Goal: Information Seeking & Learning: Understand process/instructions

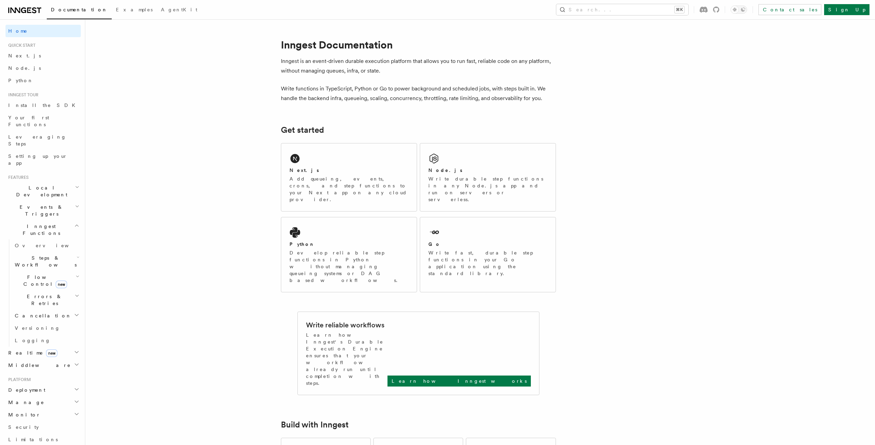
click at [26, 223] on span "Inngest Functions" at bounding box center [40, 230] width 69 height 14
click at [30, 223] on span "Inngest Functions" at bounding box center [40, 230] width 69 height 14
click at [33, 184] on span "Local Development" at bounding box center [40, 191] width 69 height 14
click at [32, 227] on span "Inngest Dev Server" at bounding box center [48, 234] width 66 height 14
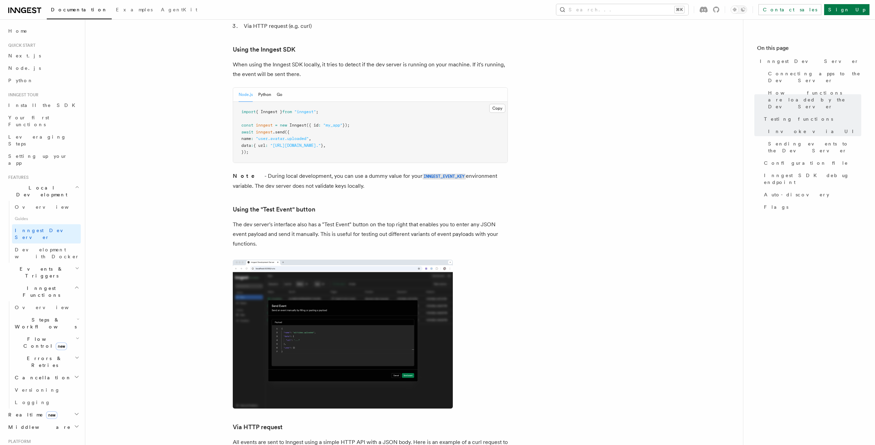
scroll to position [1087, 0]
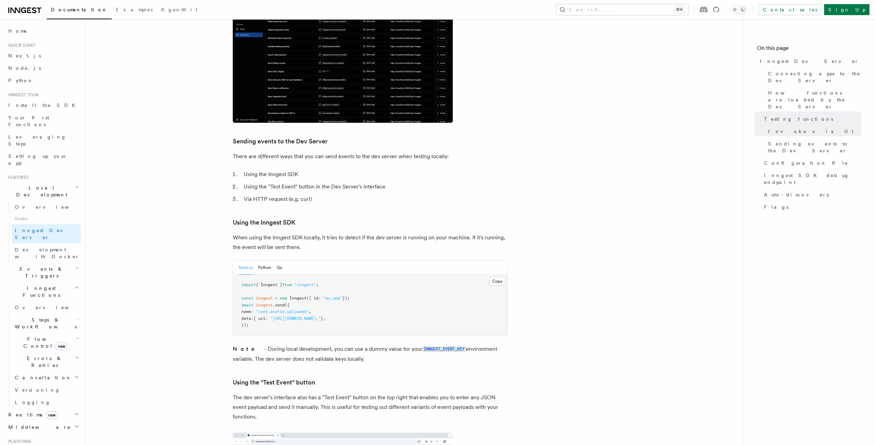
click at [283, 261] on div "Node.js Python Go" at bounding box center [370, 268] width 274 height 14
click at [280, 261] on button "Go" at bounding box center [280, 268] width 6 height 14
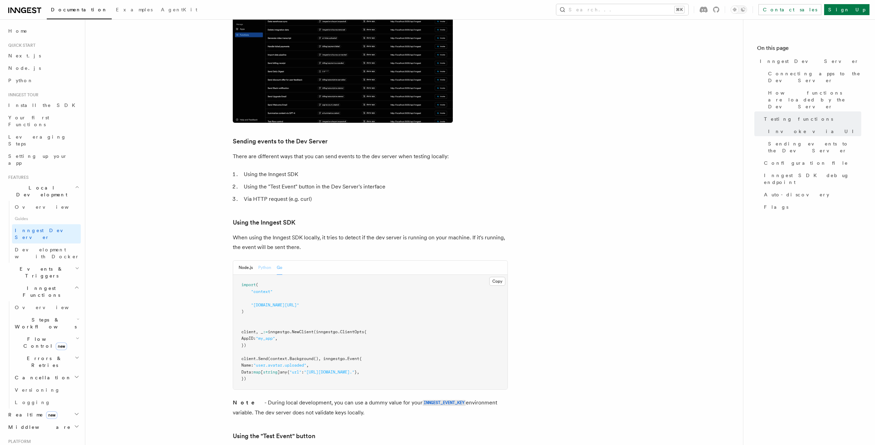
click at [268, 261] on button "Python" at bounding box center [264, 268] width 13 height 14
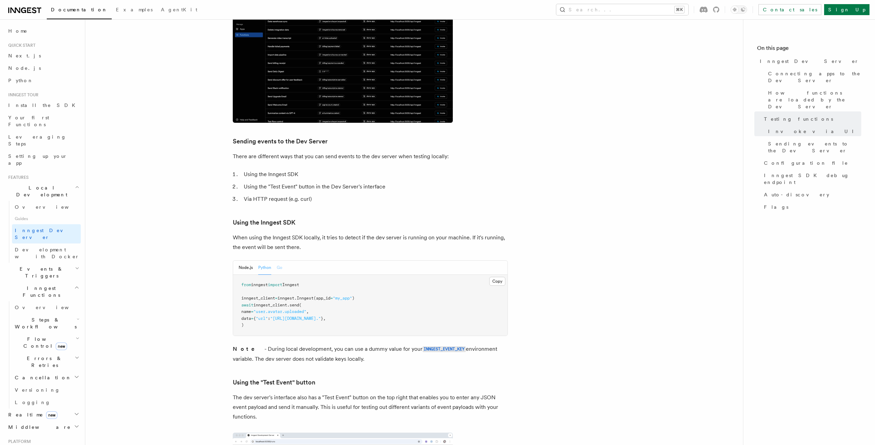
click at [282, 261] on button "Go" at bounding box center [280, 268] width 6 height 14
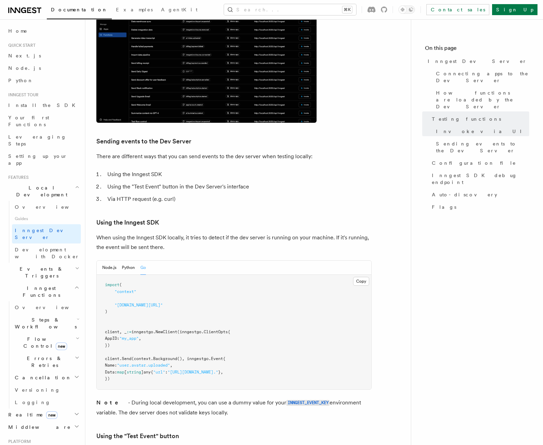
click at [280, 302] on pre "import ( "context" "[DOMAIN_NAME][URL]" ) client, _ := inngestgo. NewClient (in…" at bounding box center [234, 332] width 274 height 115
click at [131, 261] on button "Python" at bounding box center [128, 268] width 13 height 14
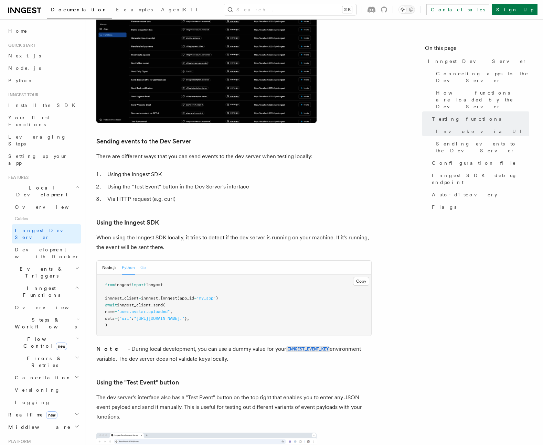
click at [145, 261] on button "Go" at bounding box center [143, 268] width 6 height 14
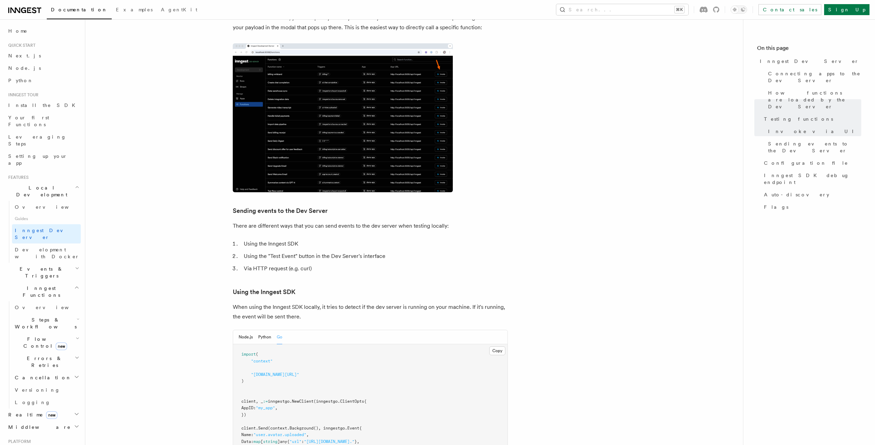
scroll to position [1179, 0]
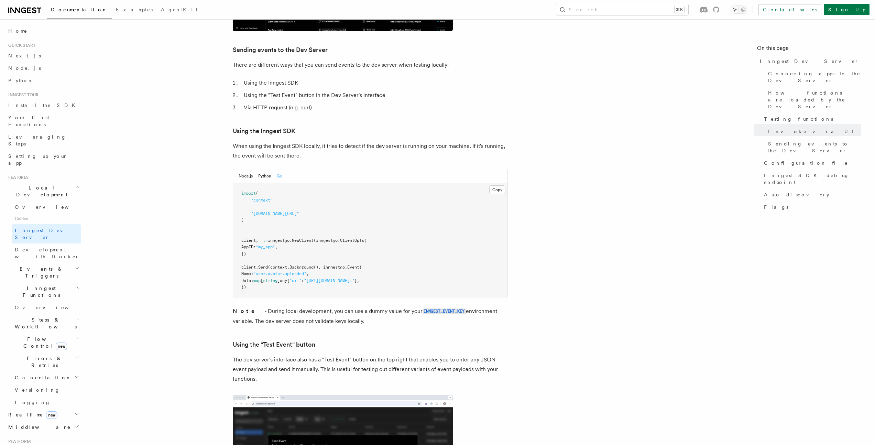
click at [43, 266] on span "Events & Triggers" at bounding box center [40, 273] width 69 height 14
click at [43, 308] on span "Sending events" at bounding box center [48, 315] width 66 height 14
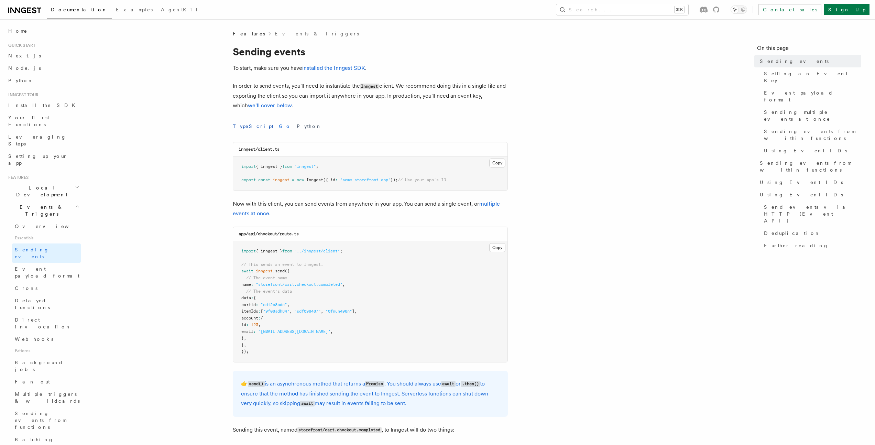
click at [279, 127] on button "Go" at bounding box center [285, 126] width 12 height 15
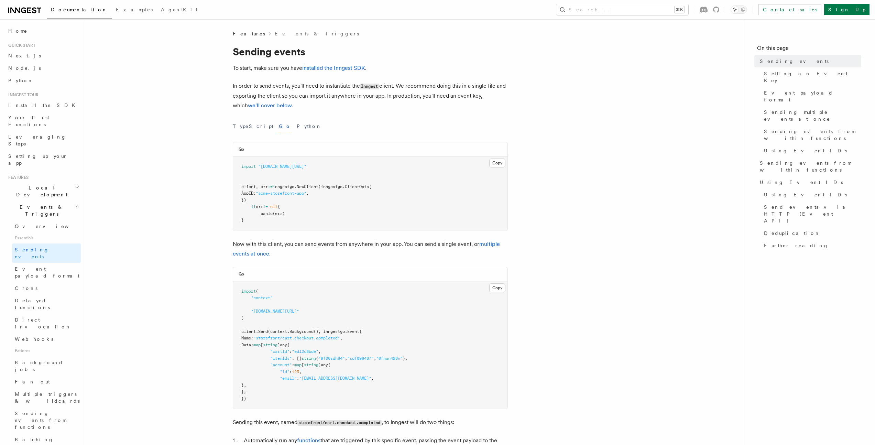
scroll to position [1, 0]
